Goal: Information Seeking & Learning: Learn about a topic

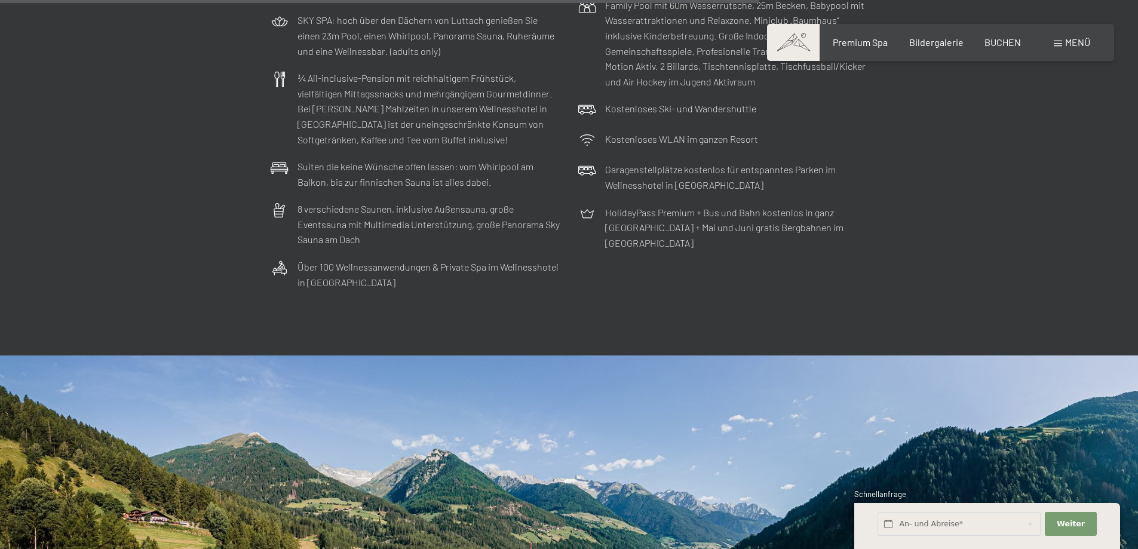
scroll to position [4121, 0]
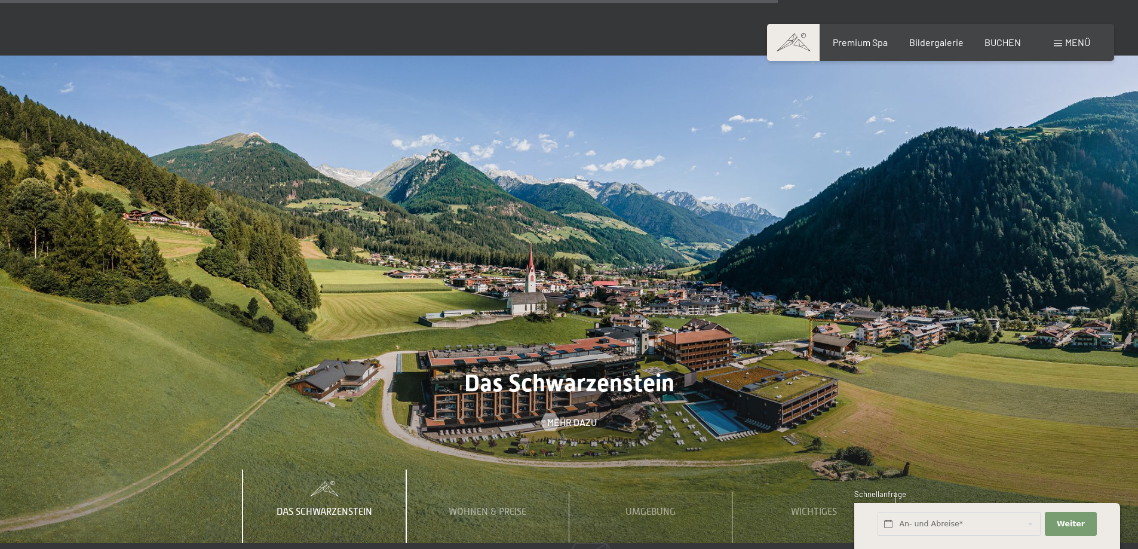
click at [326, 369] on h2 "Das Schwarzenstein" at bounding box center [569, 383] width 1138 height 29
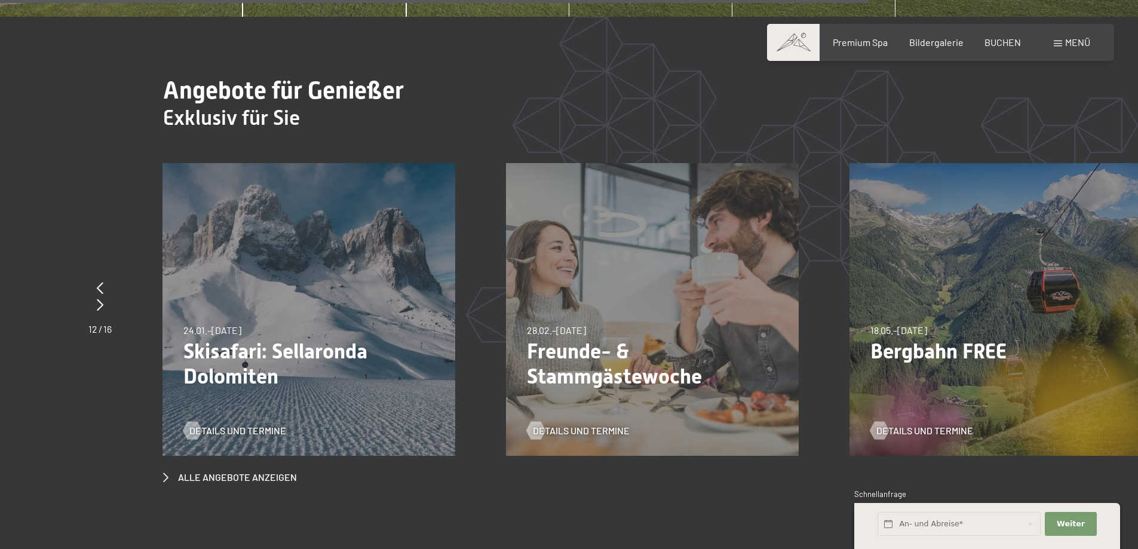
scroll to position [4599, 0]
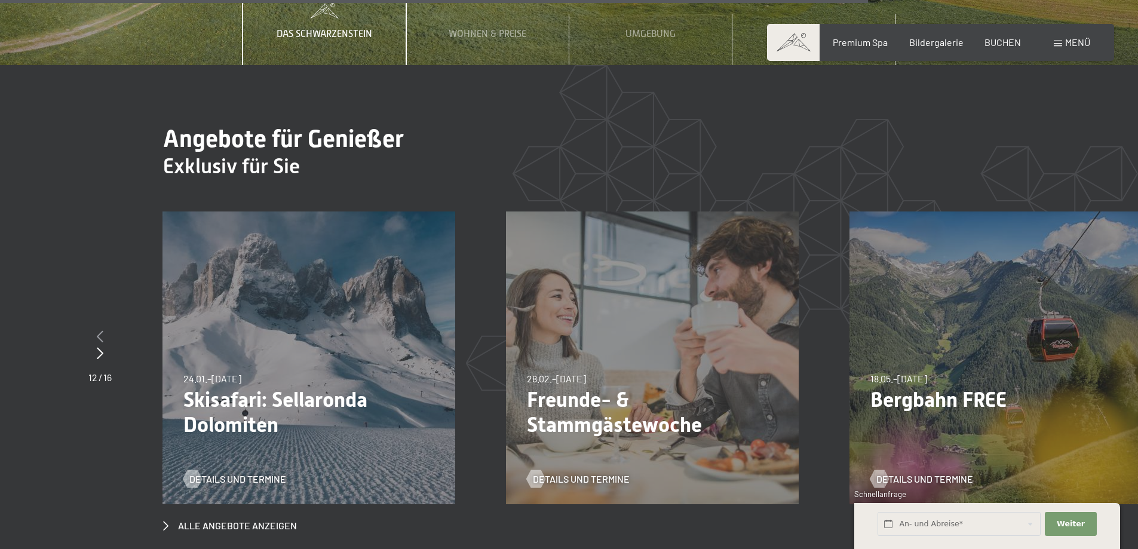
click at [98, 330] on icon at bounding box center [100, 336] width 7 height 12
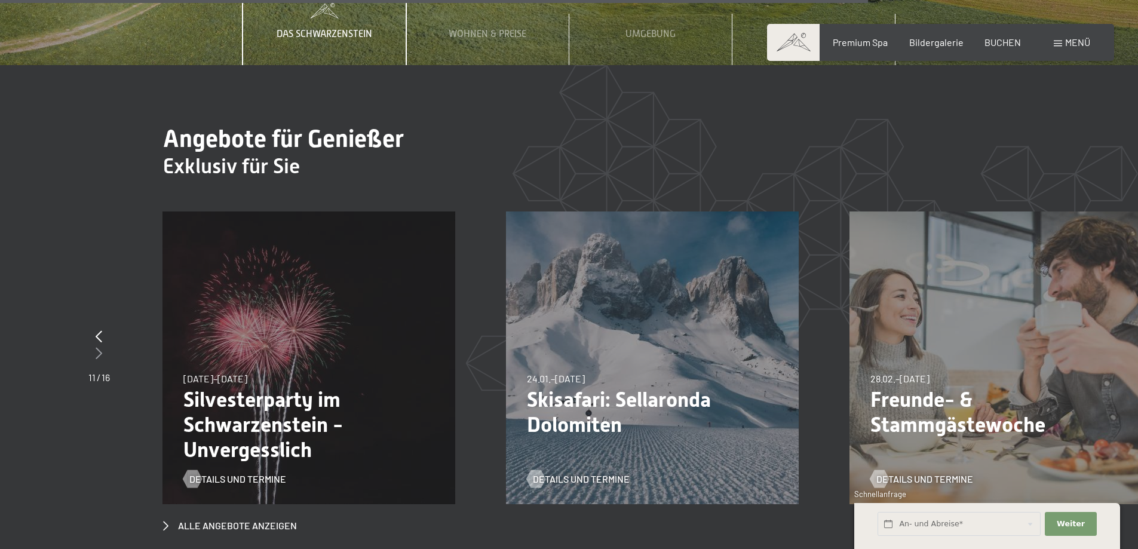
click at [96, 347] on icon at bounding box center [99, 353] width 7 height 12
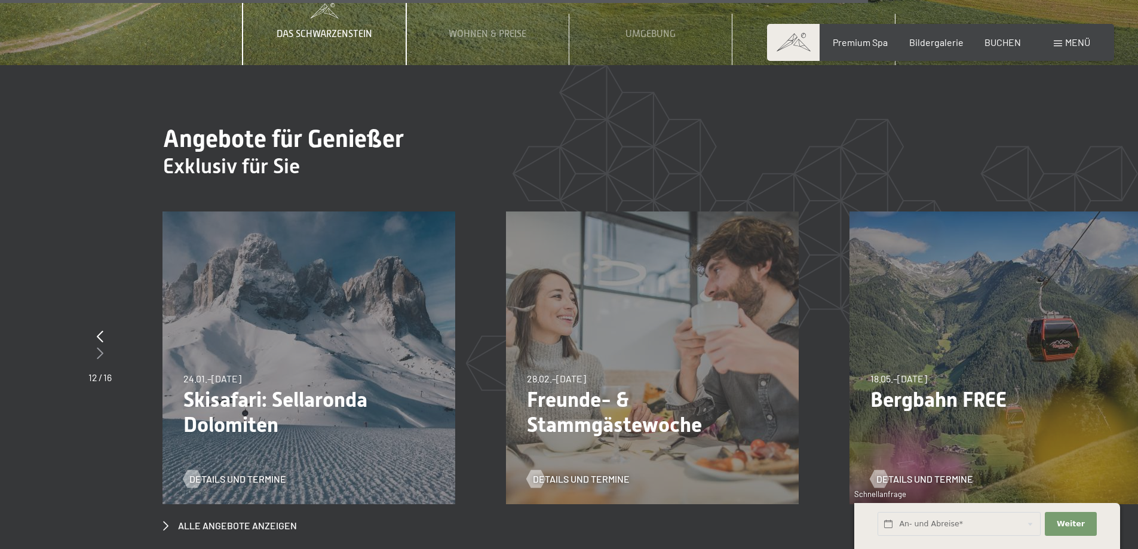
click at [97, 347] on icon at bounding box center [100, 353] width 7 height 12
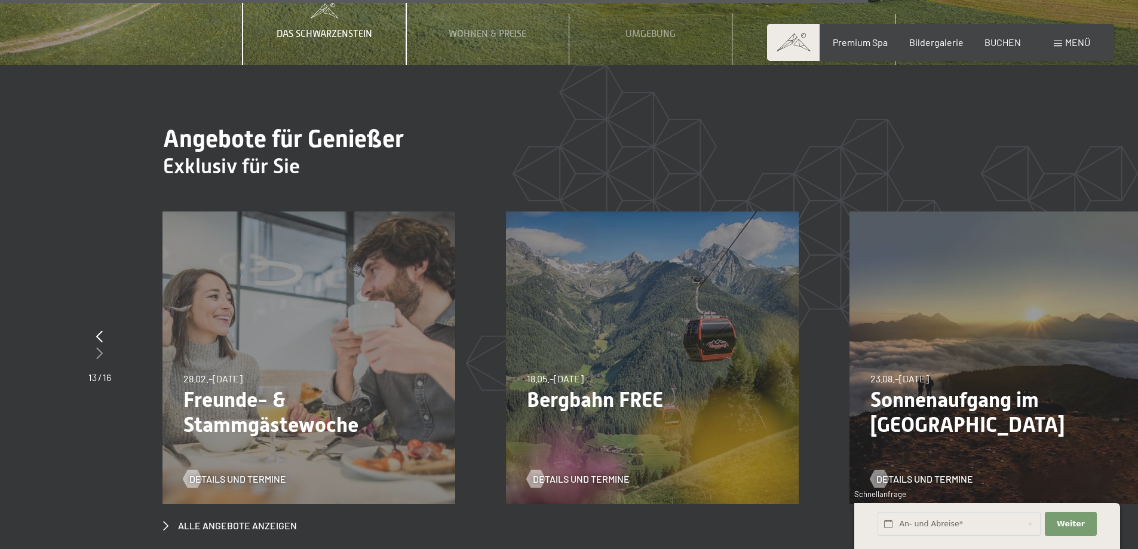
click at [96, 347] on icon at bounding box center [99, 353] width 7 height 12
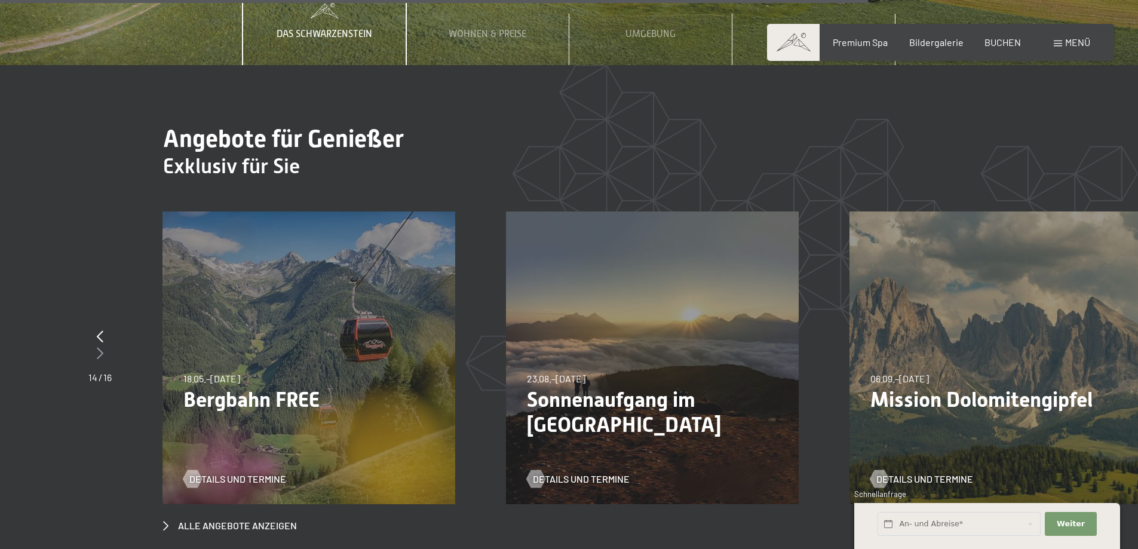
click at [97, 347] on icon at bounding box center [100, 353] width 7 height 12
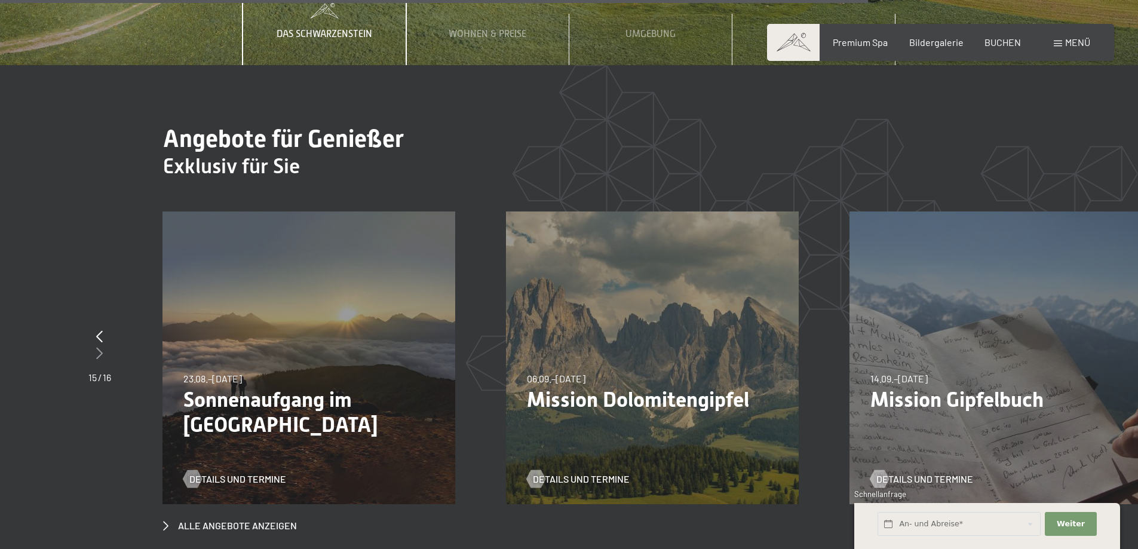
click at [96, 347] on icon at bounding box center [99, 353] width 7 height 12
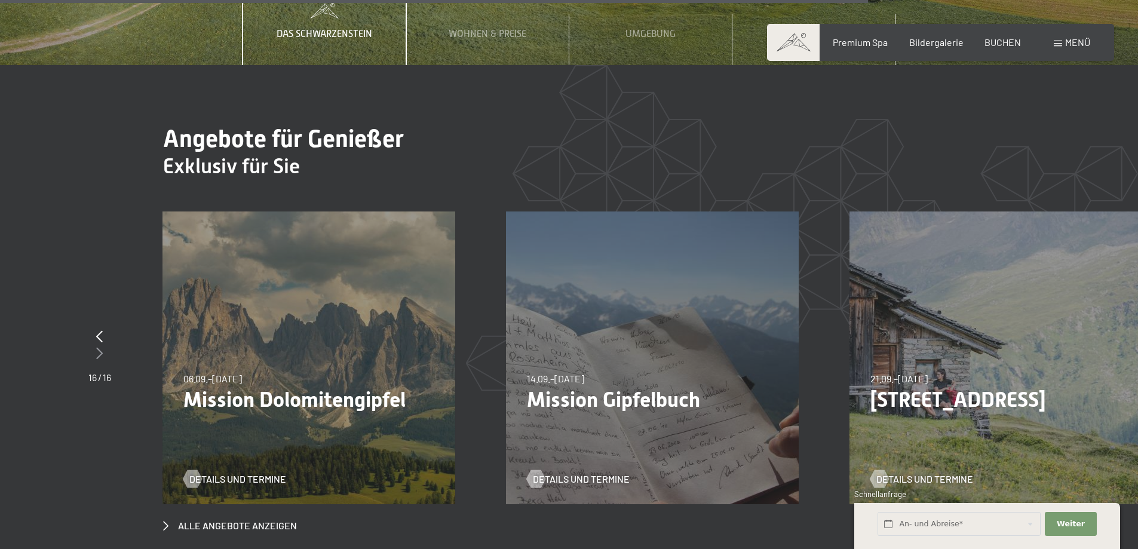
click at [96, 347] on icon at bounding box center [99, 353] width 7 height 12
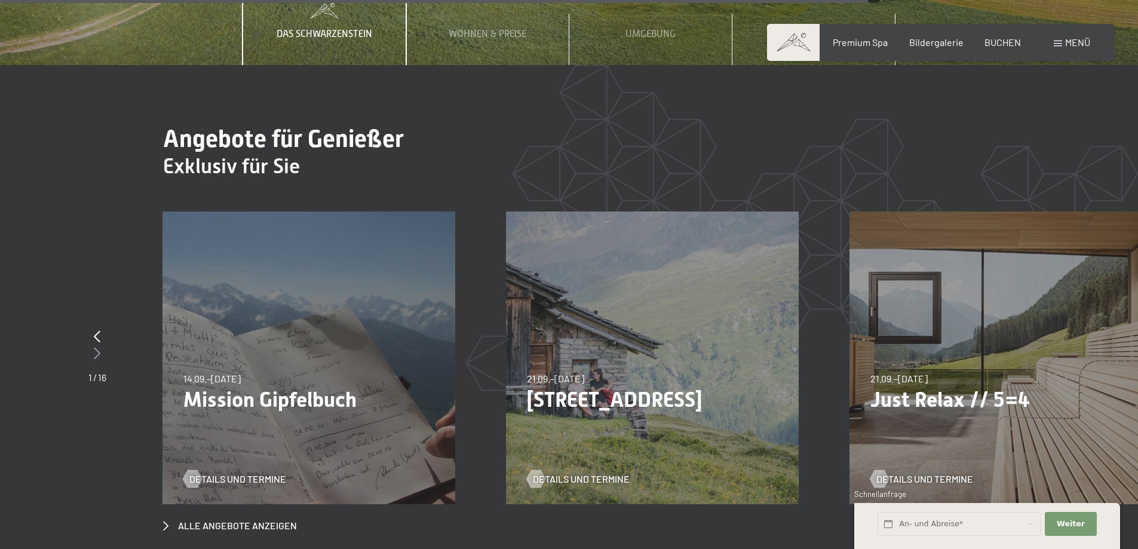
click at [96, 347] on icon at bounding box center [97, 353] width 7 height 12
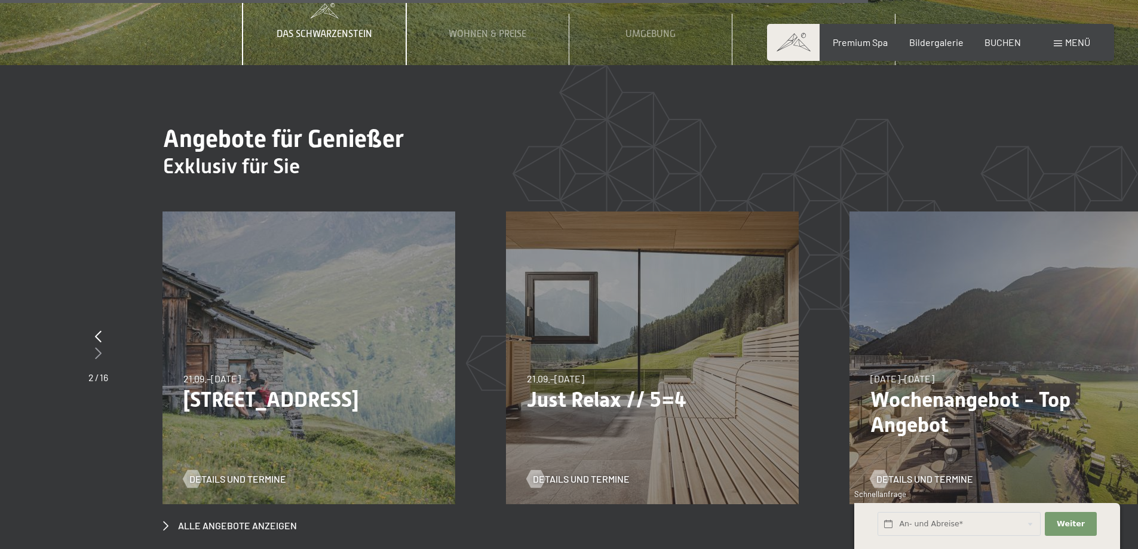
click at [96, 347] on icon at bounding box center [98, 353] width 7 height 12
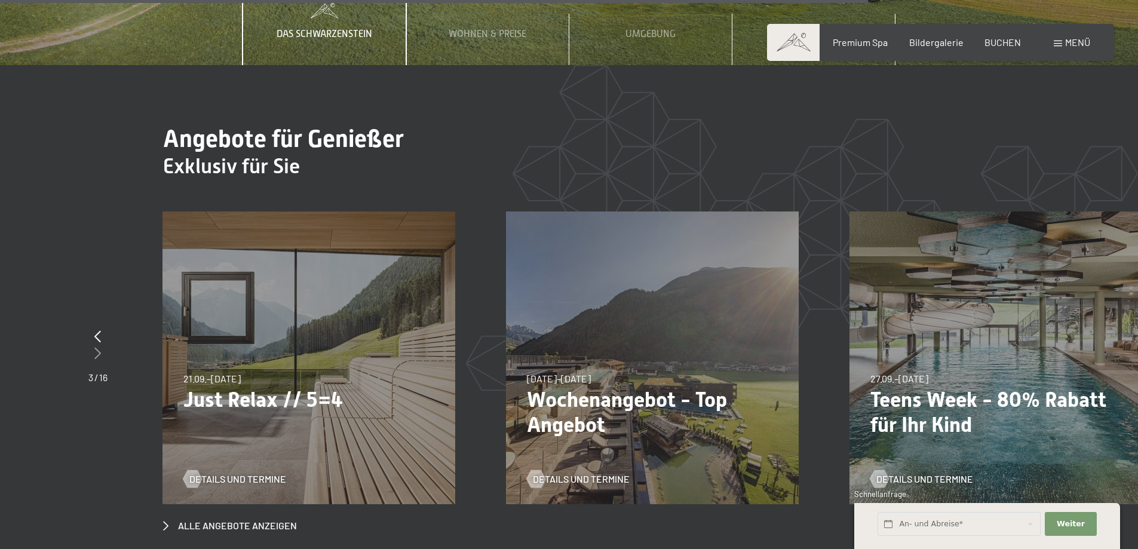
click at [96, 347] on icon at bounding box center [97, 353] width 7 height 12
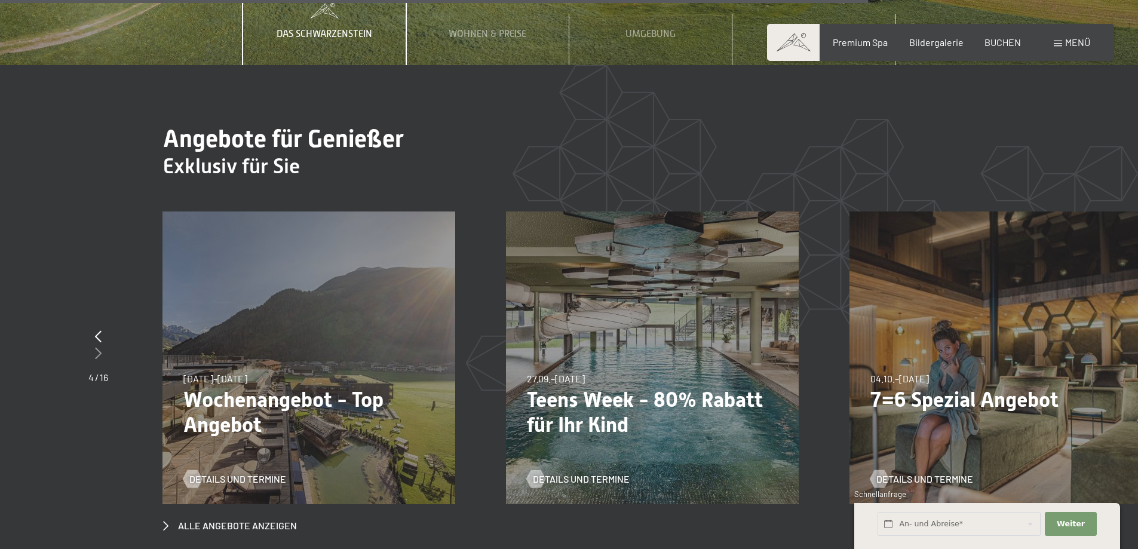
click at [96, 347] on icon at bounding box center [98, 353] width 7 height 12
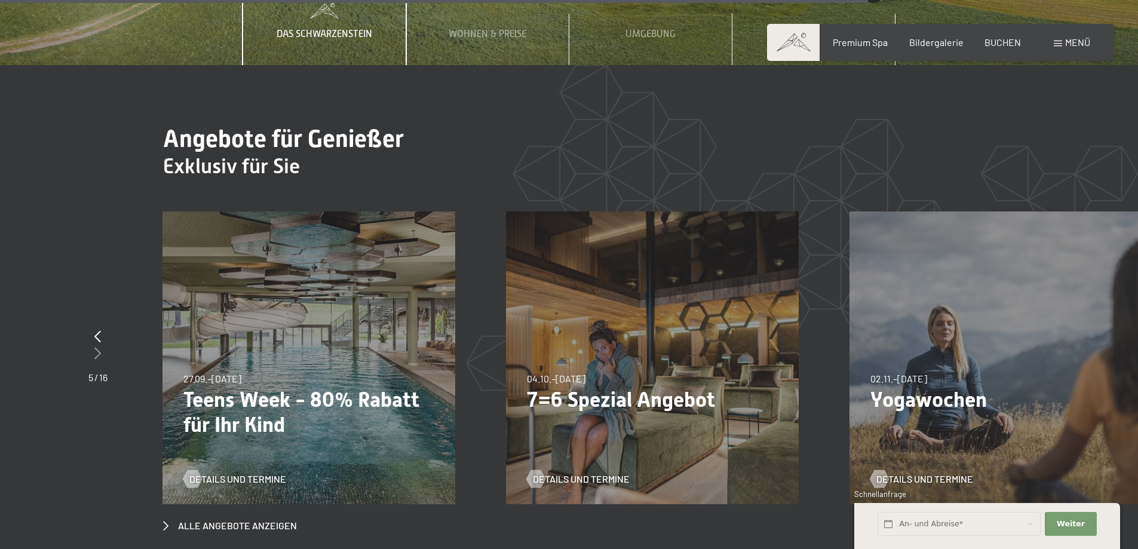
click at [96, 347] on icon at bounding box center [97, 353] width 7 height 12
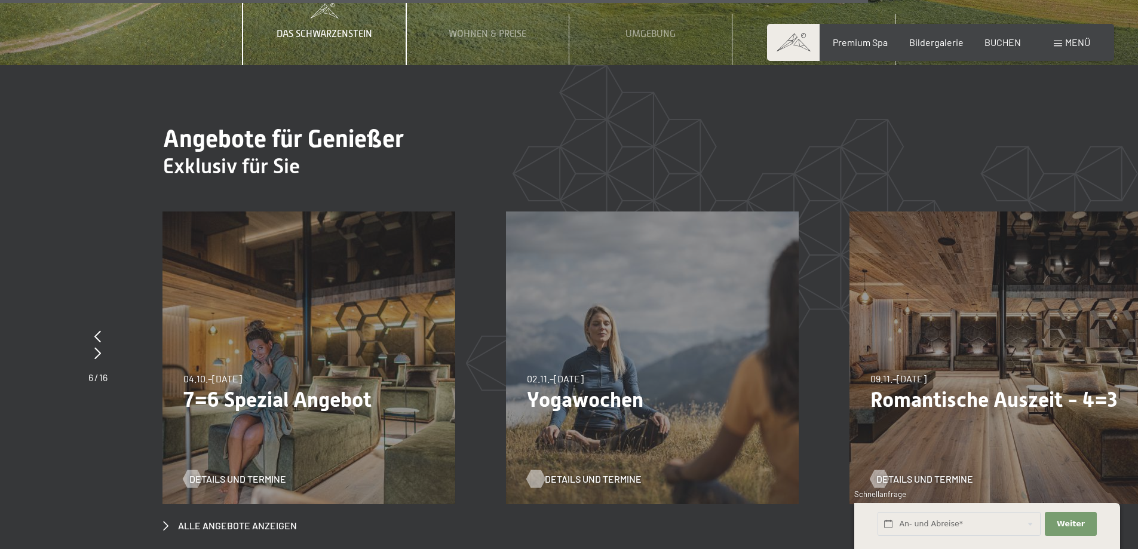
click at [585, 472] on span "Details und Termine" at bounding box center [593, 478] width 97 height 13
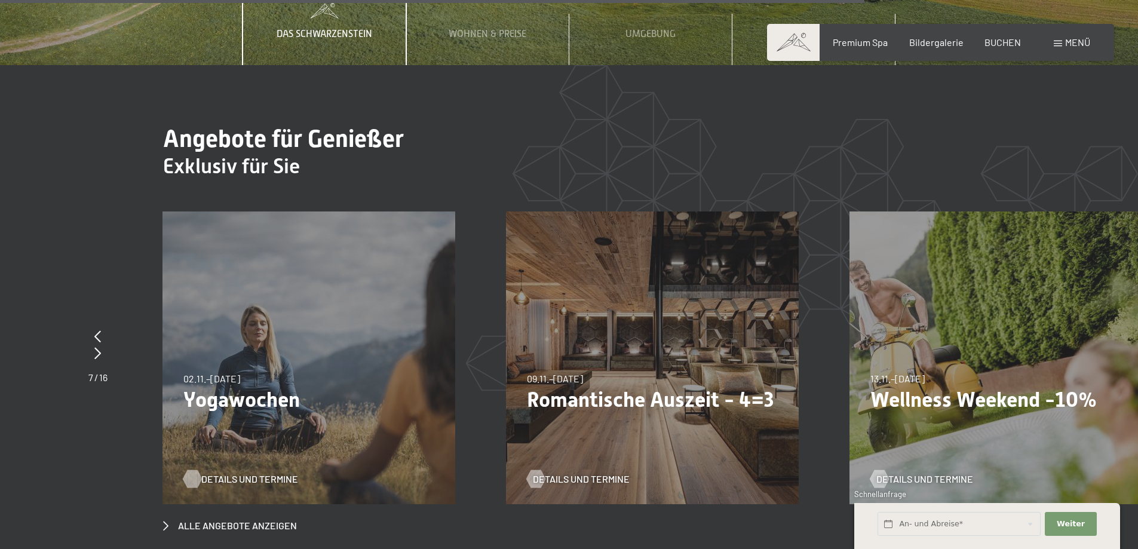
scroll to position [4580, 0]
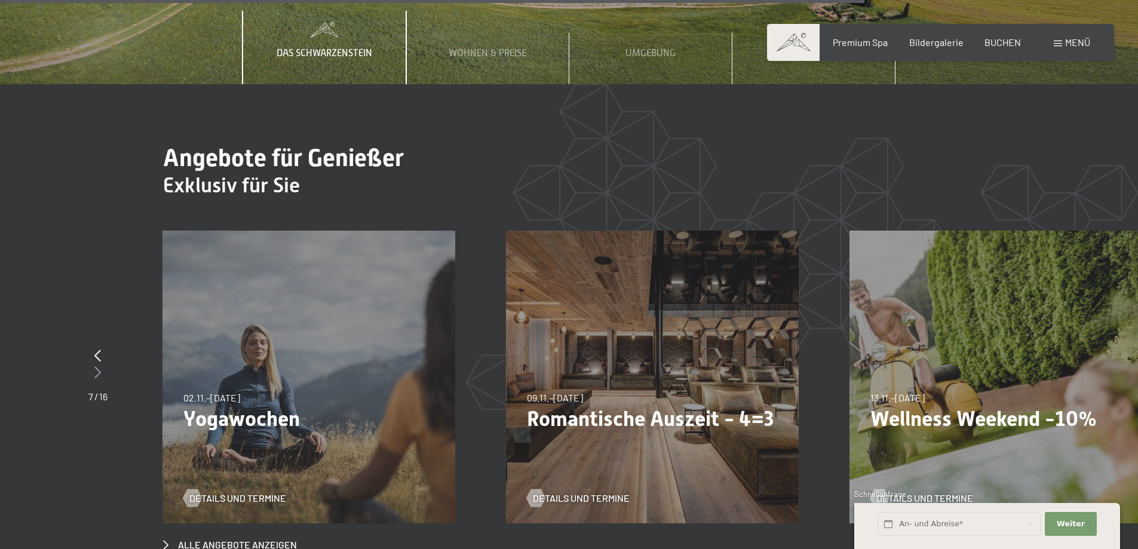
click at [94, 366] on icon at bounding box center [97, 372] width 7 height 12
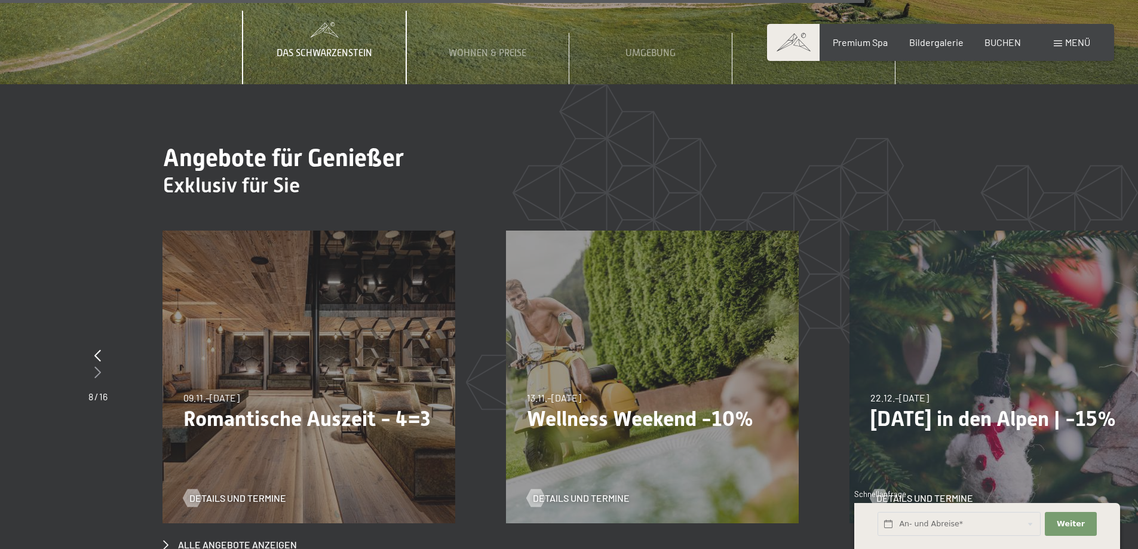
click at [94, 366] on icon at bounding box center [97, 372] width 7 height 12
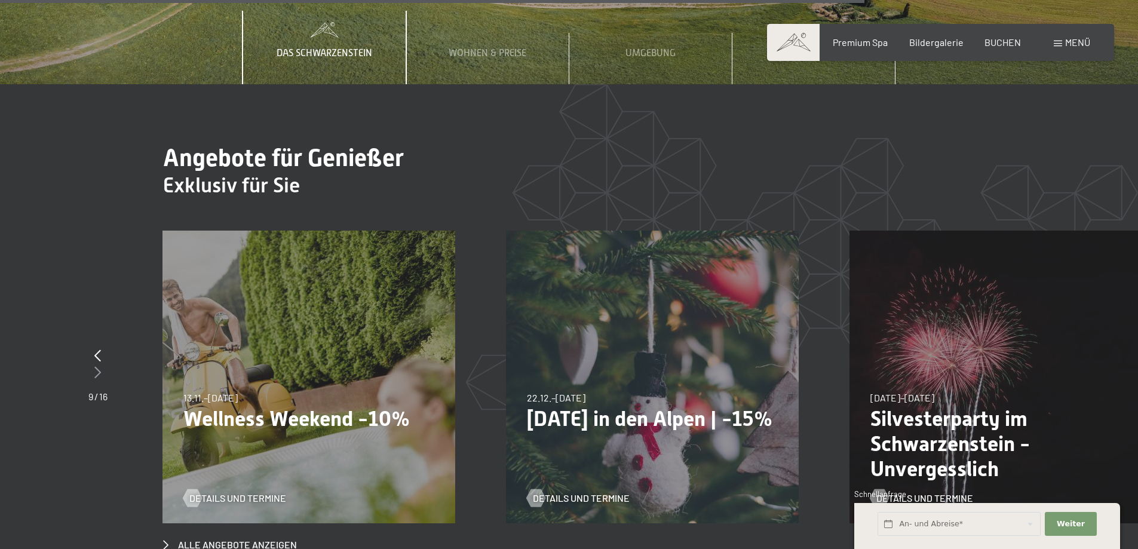
click at [94, 366] on icon at bounding box center [97, 372] width 7 height 12
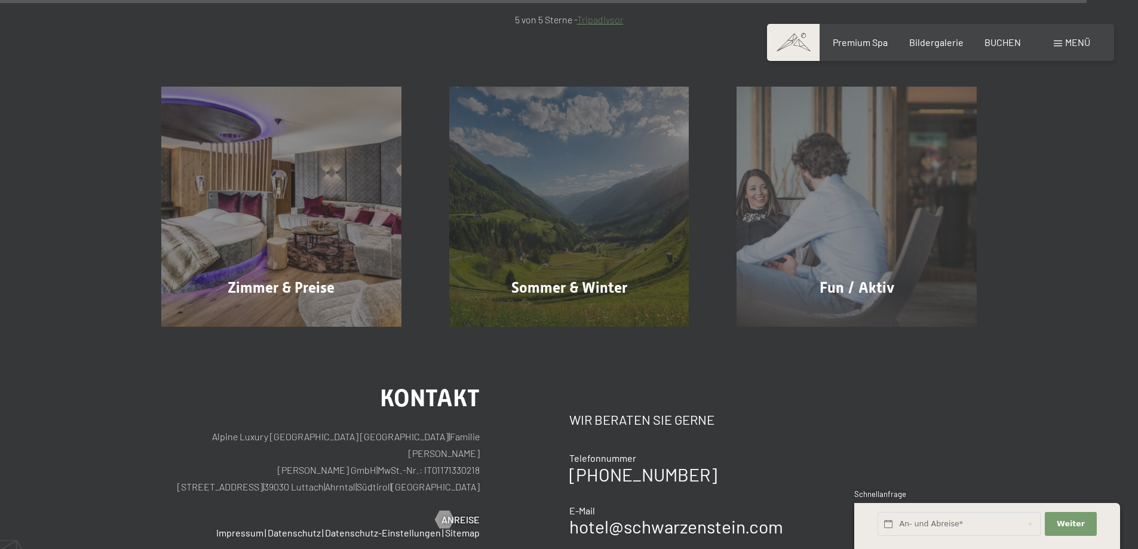
scroll to position [5834, 0]
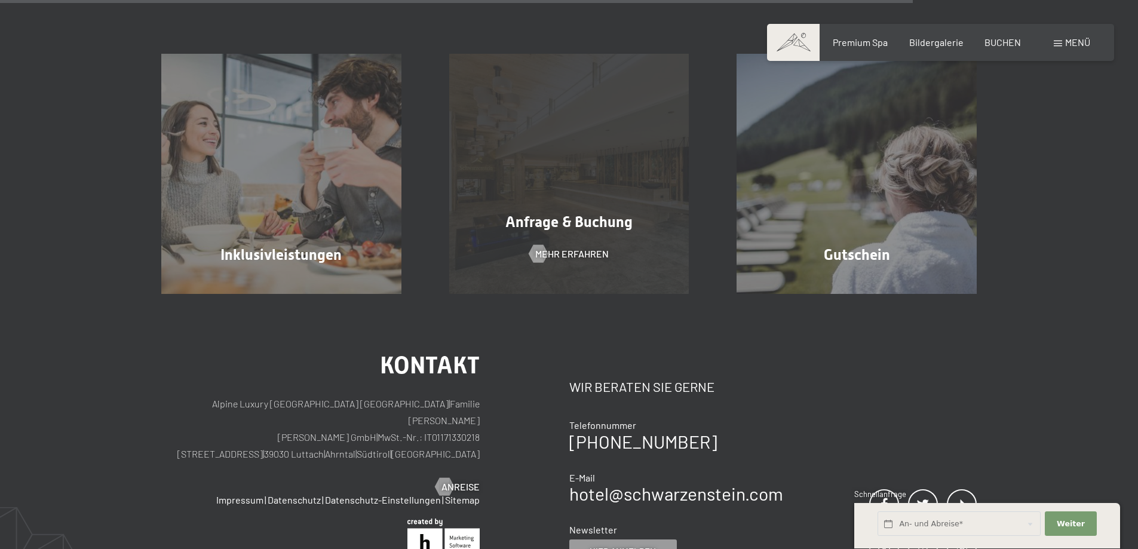
scroll to position [1434, 0]
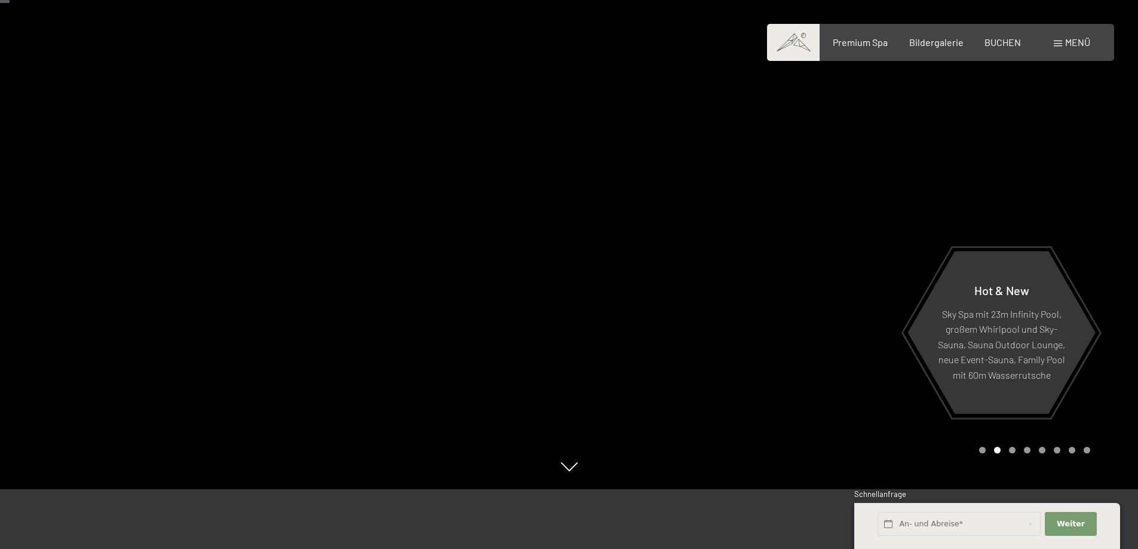
click at [59, 237] on div at bounding box center [284, 214] width 569 height 549
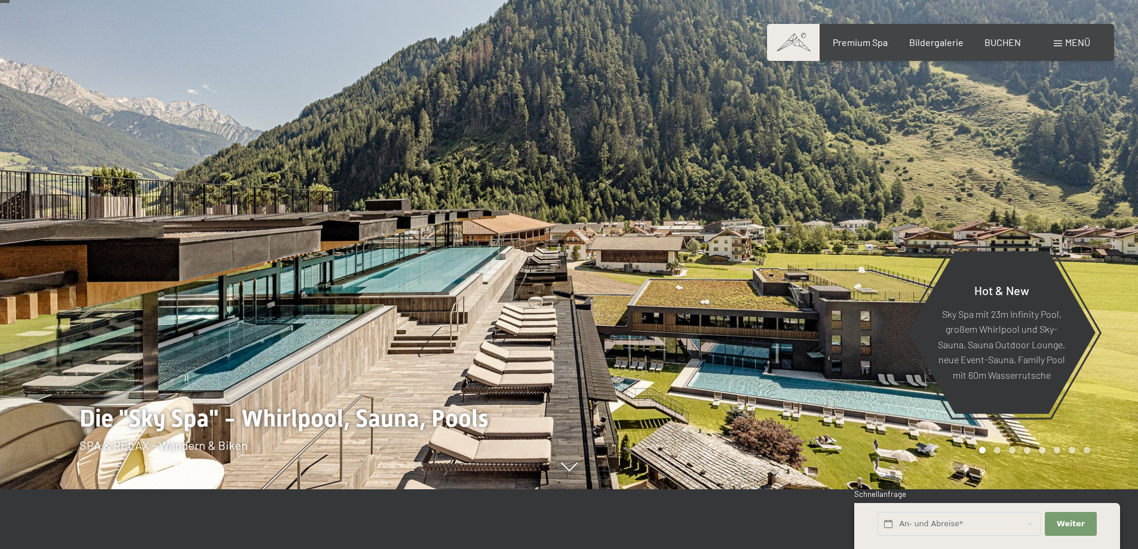
scroll to position [60, 0]
click at [59, 237] on div at bounding box center [284, 214] width 569 height 549
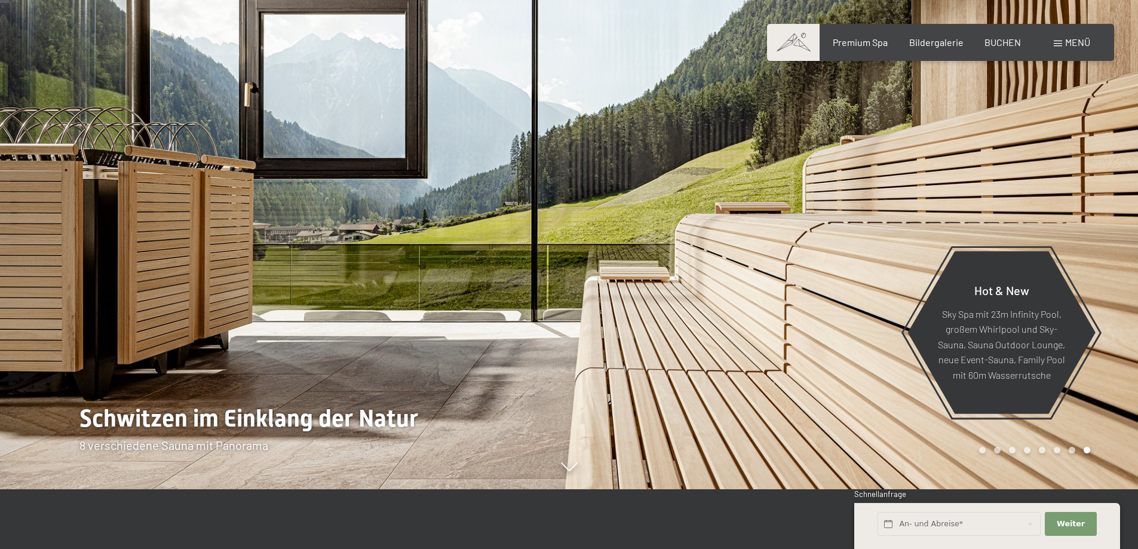
click at [993, 454] on div at bounding box center [853, 214] width 569 height 549
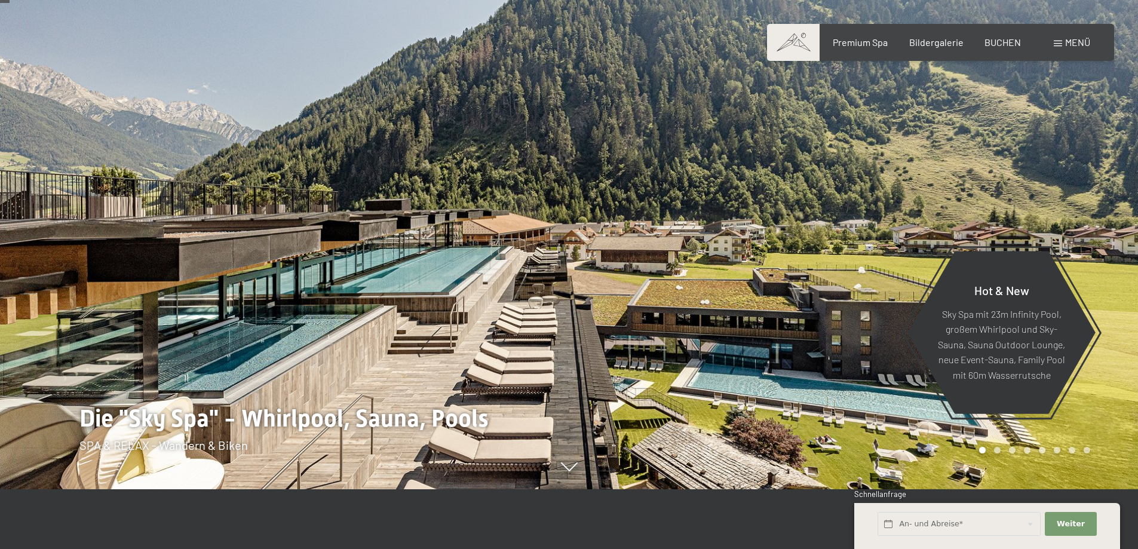
click at [993, 454] on div at bounding box center [853, 214] width 569 height 549
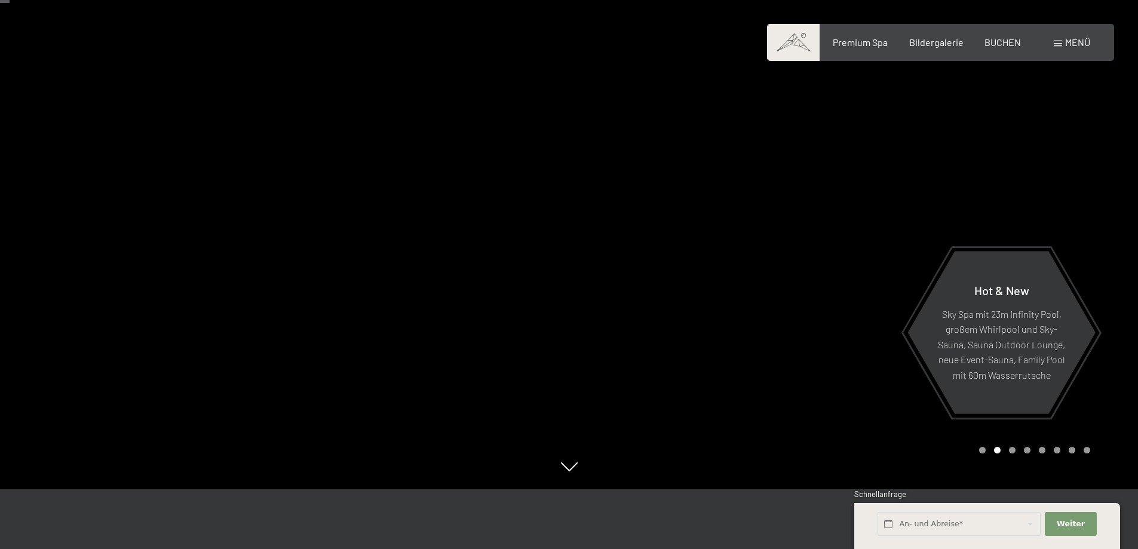
click at [993, 454] on div at bounding box center [853, 214] width 569 height 549
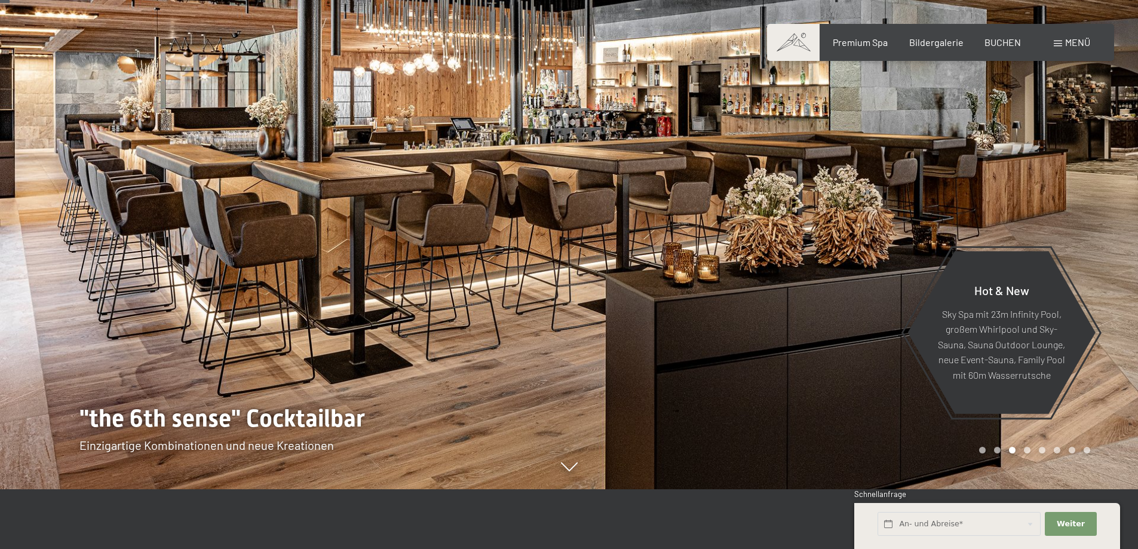
click at [993, 454] on div at bounding box center [853, 214] width 569 height 549
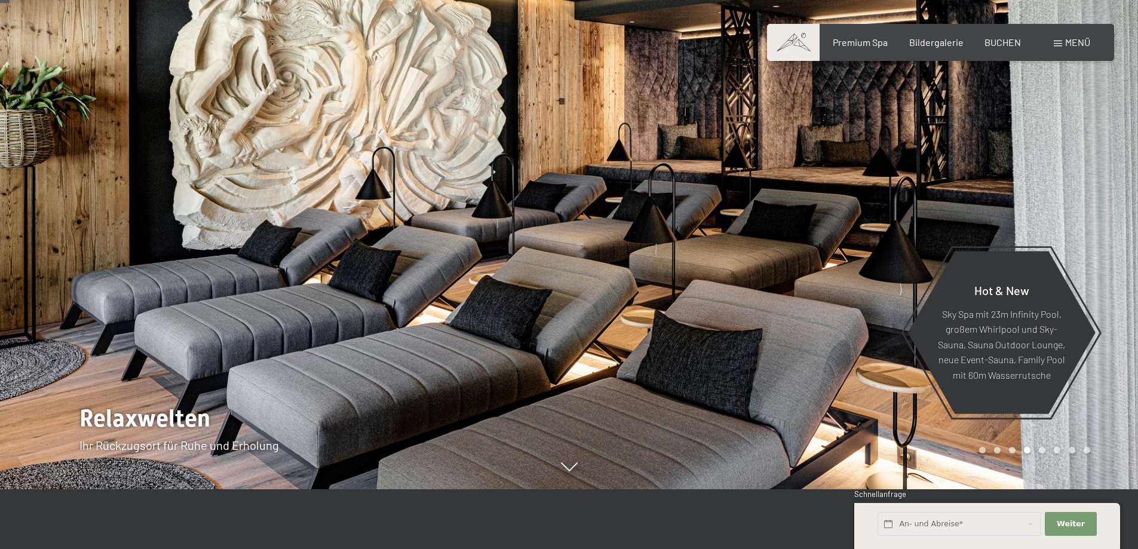
click at [993, 454] on div at bounding box center [853, 214] width 569 height 549
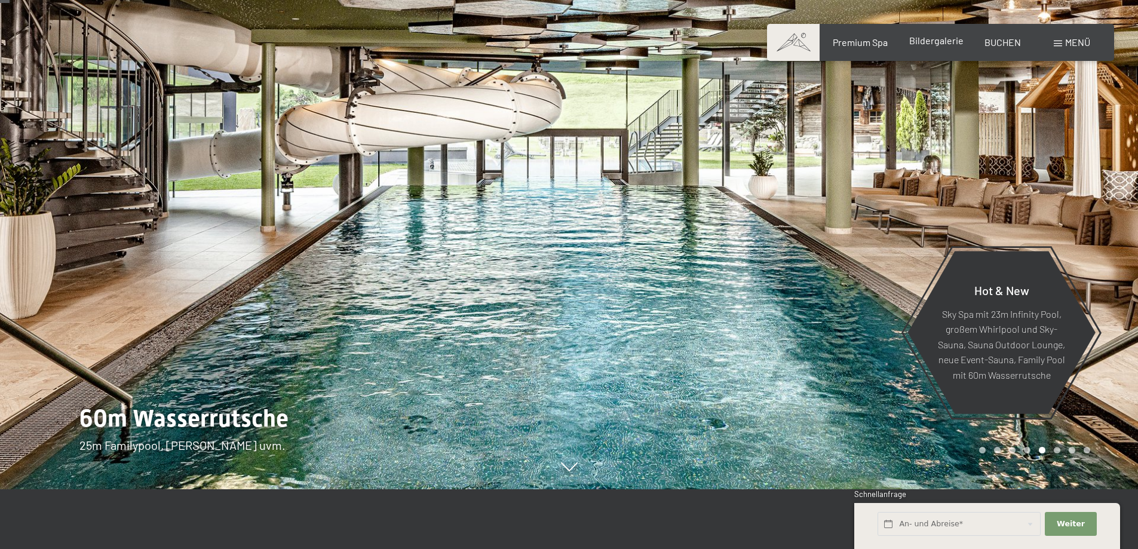
click at [936, 44] on span "Bildergalerie" at bounding box center [936, 40] width 54 height 11
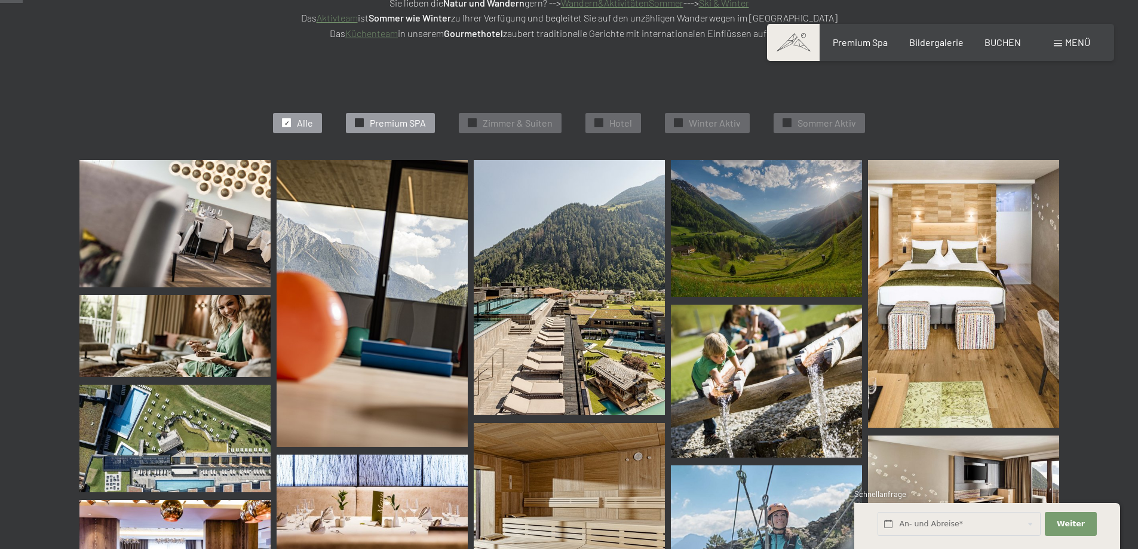
click at [371, 118] on span "Premium SPA" at bounding box center [398, 122] width 56 height 13
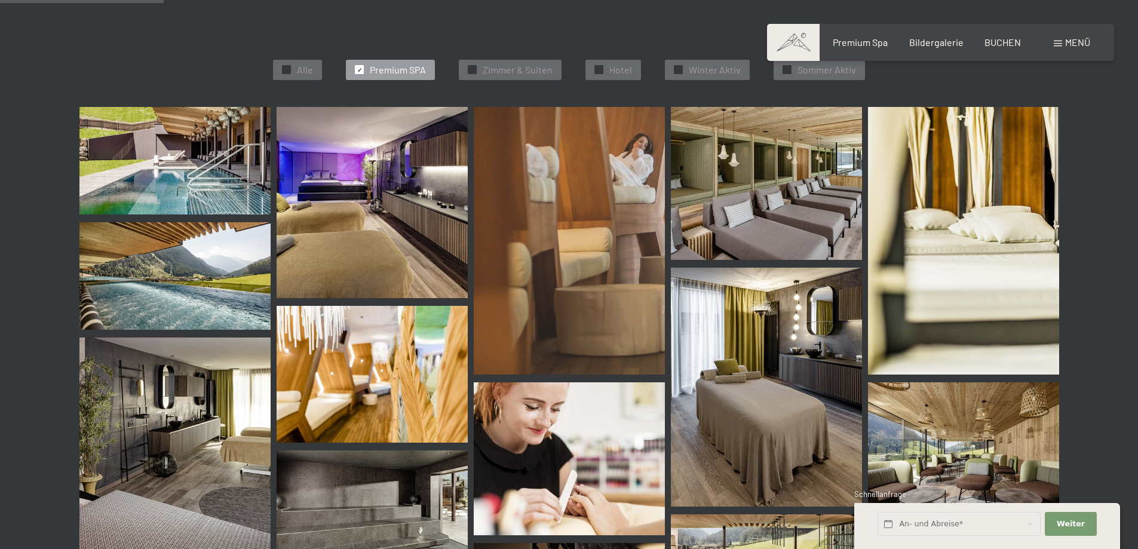
scroll to position [361, 0]
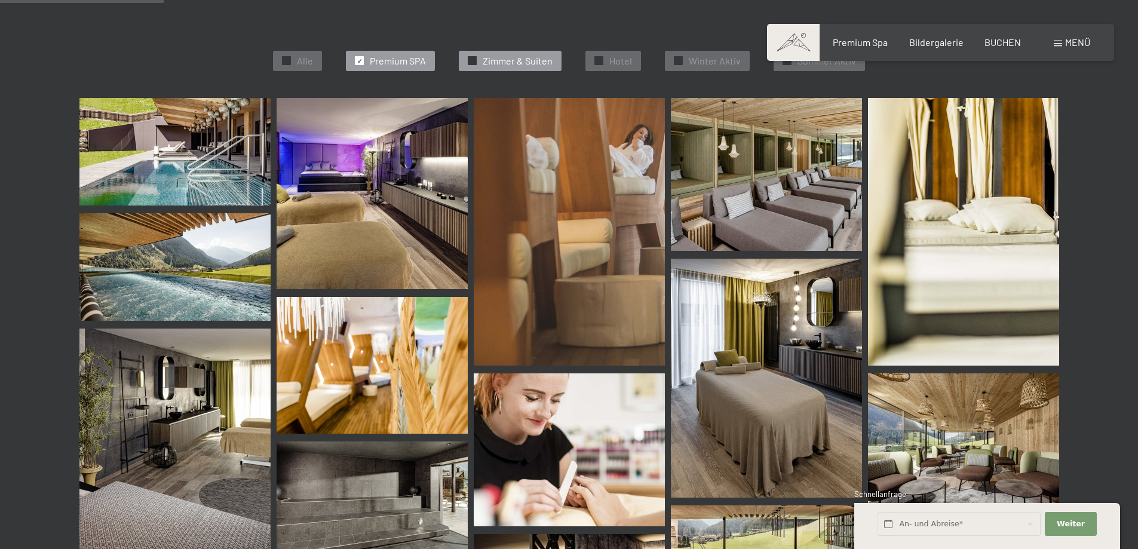
click at [508, 63] on span "Zimmer & Suiten" at bounding box center [518, 60] width 70 height 13
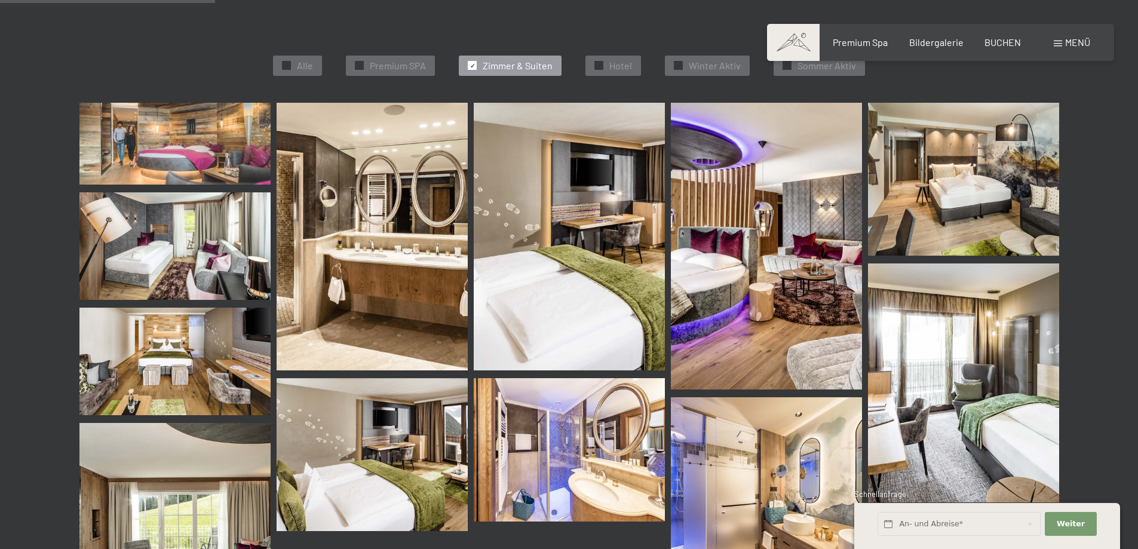
scroll to position [540, 0]
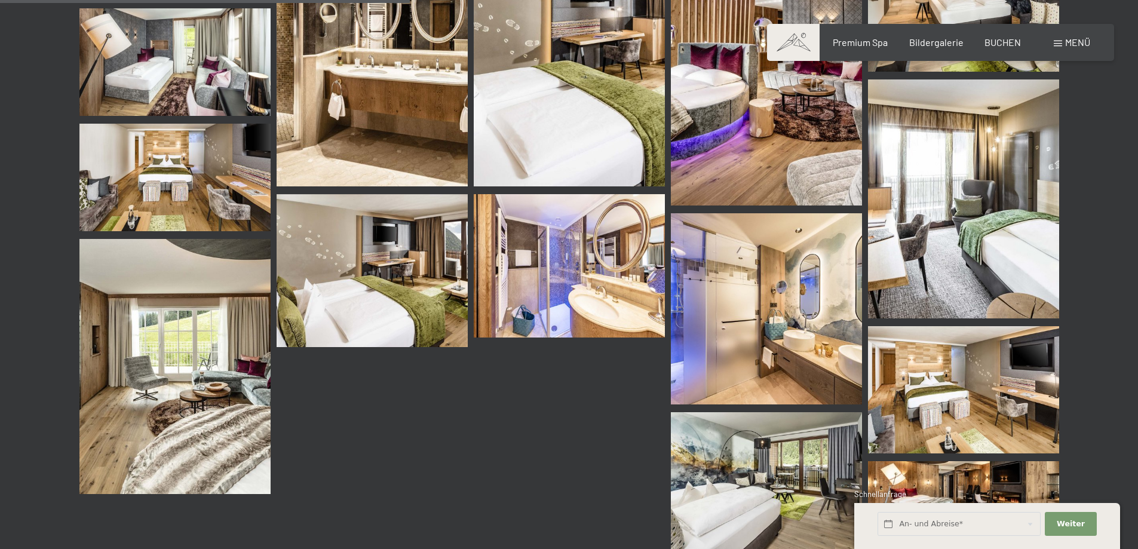
click at [766, 280] on img at bounding box center [766, 308] width 191 height 191
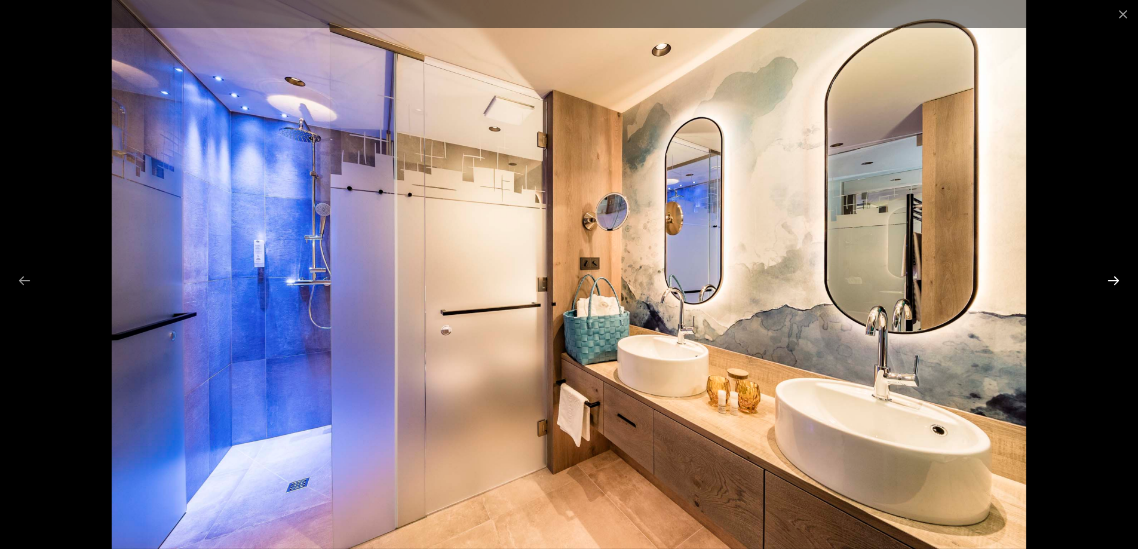
click at [1116, 274] on button "Next slide" at bounding box center [1113, 280] width 25 height 23
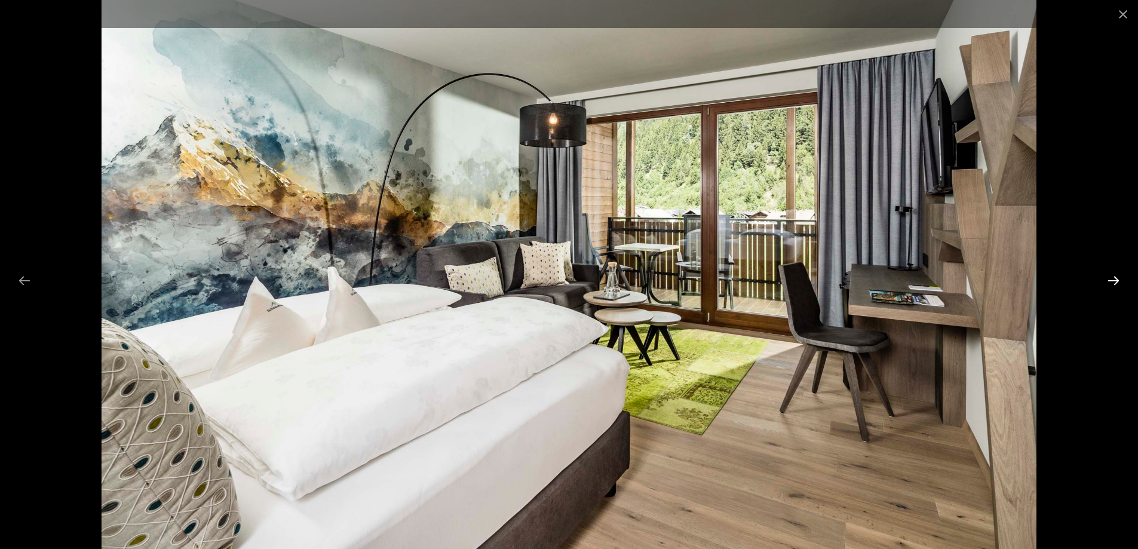
click at [1116, 277] on button "Next slide" at bounding box center [1113, 280] width 25 height 23
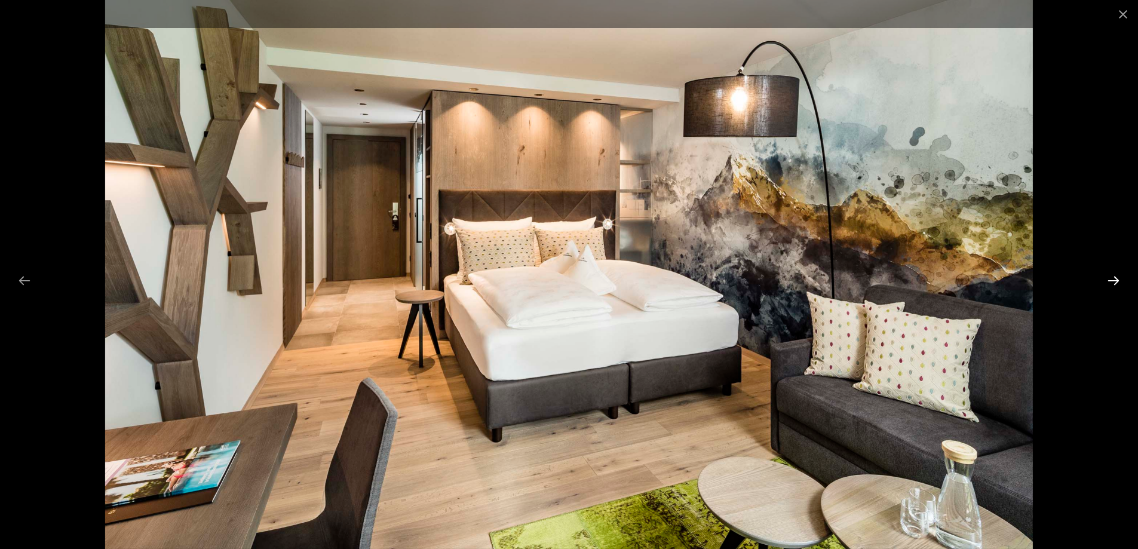
click at [1116, 277] on button "Next slide" at bounding box center [1113, 280] width 25 height 23
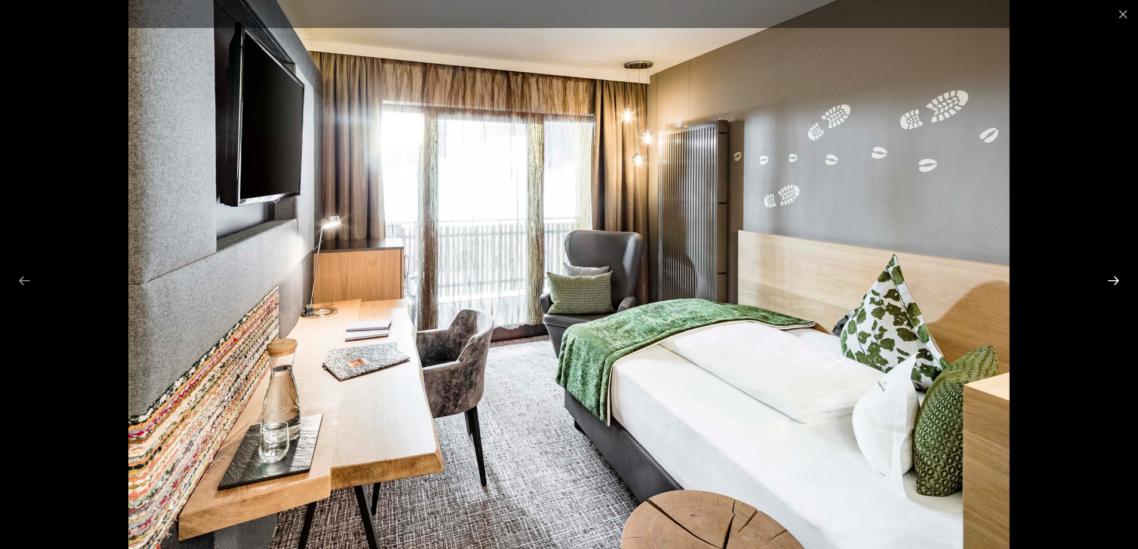
click at [1116, 277] on button "Next slide" at bounding box center [1113, 280] width 25 height 23
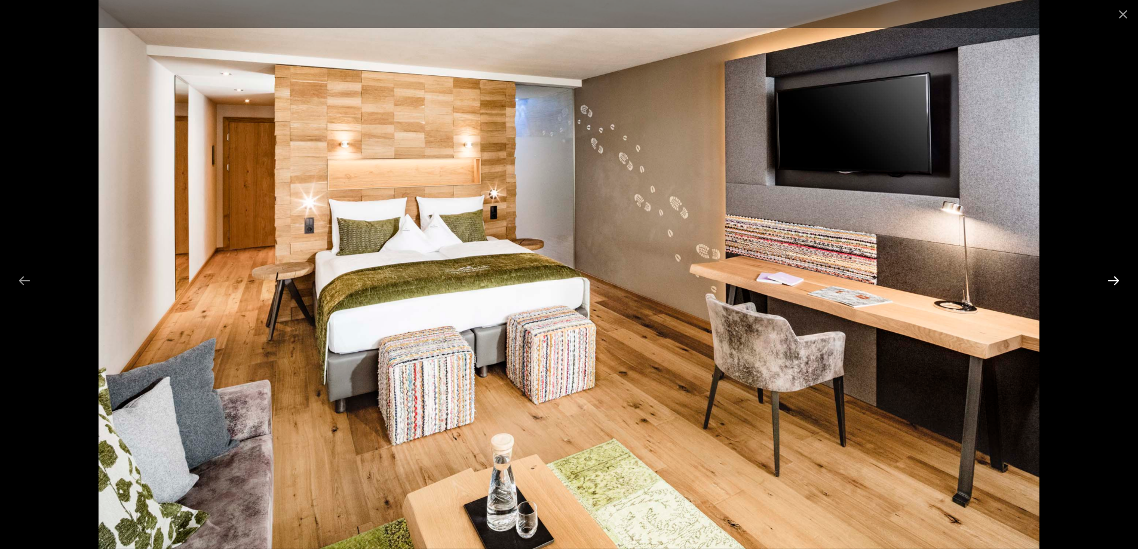
click at [1116, 277] on button "Next slide" at bounding box center [1113, 280] width 25 height 23
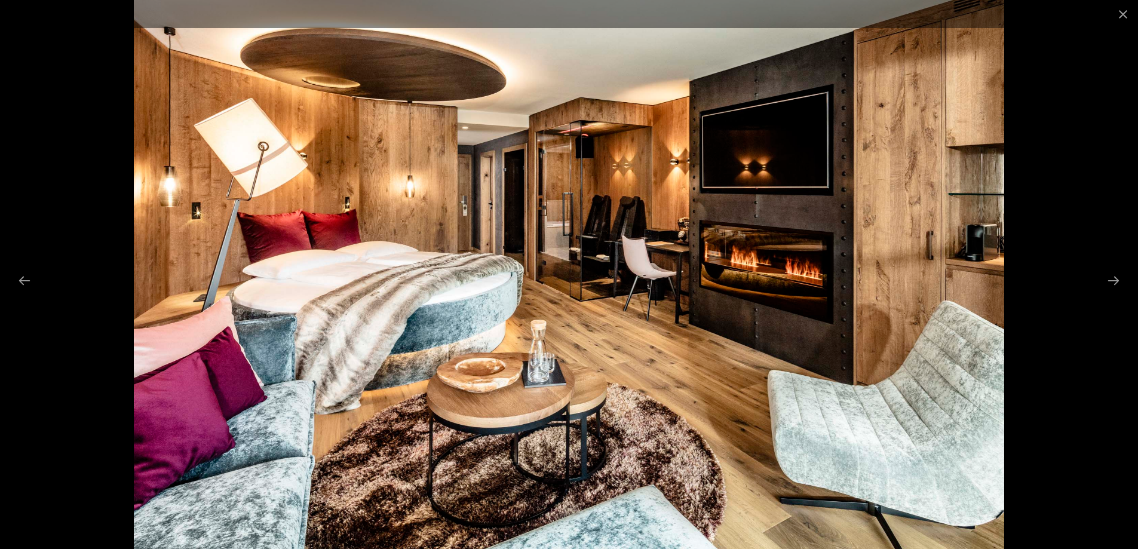
click at [1092, 227] on div at bounding box center [569, 274] width 1138 height 549
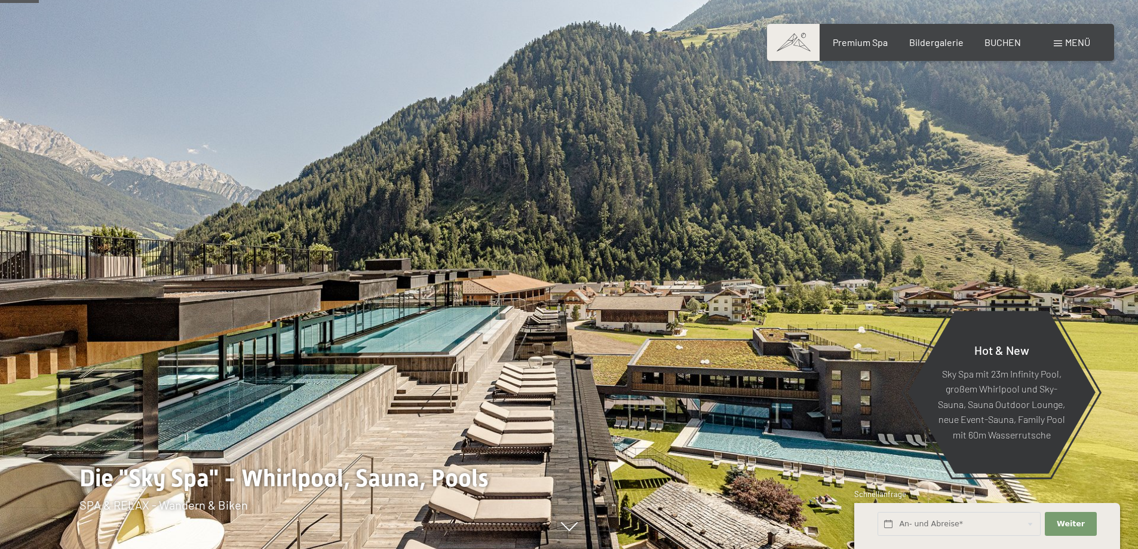
scroll to position [239, 0]
